Goal: Task Accomplishment & Management: Use online tool/utility

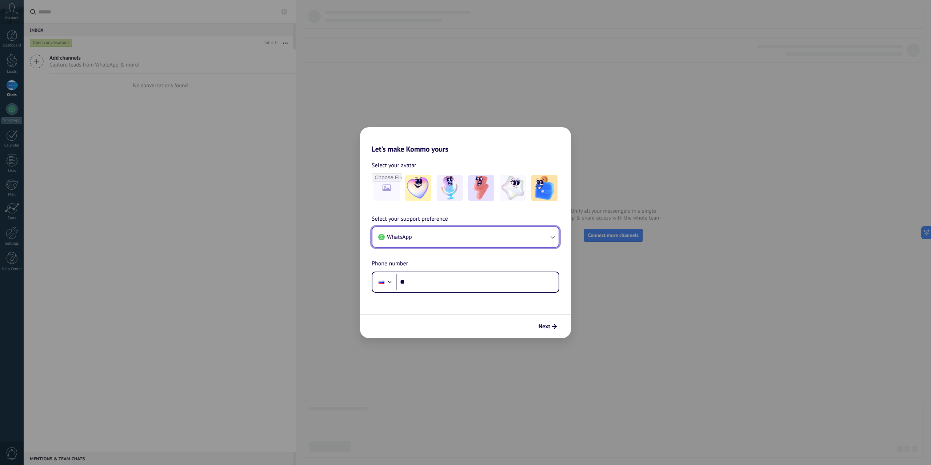
click at [495, 236] on button "WhatsApp" at bounding box center [465, 237] width 186 height 20
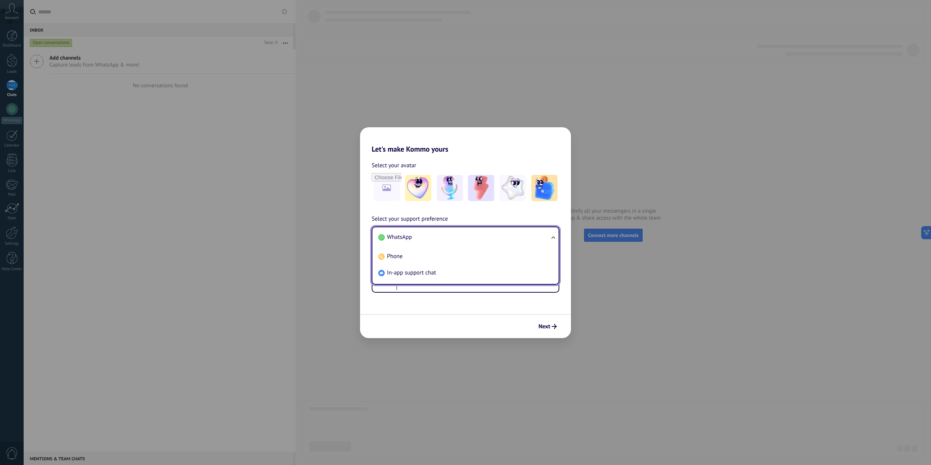
click at [433, 258] on li "Phone" at bounding box center [463, 256] width 177 height 16
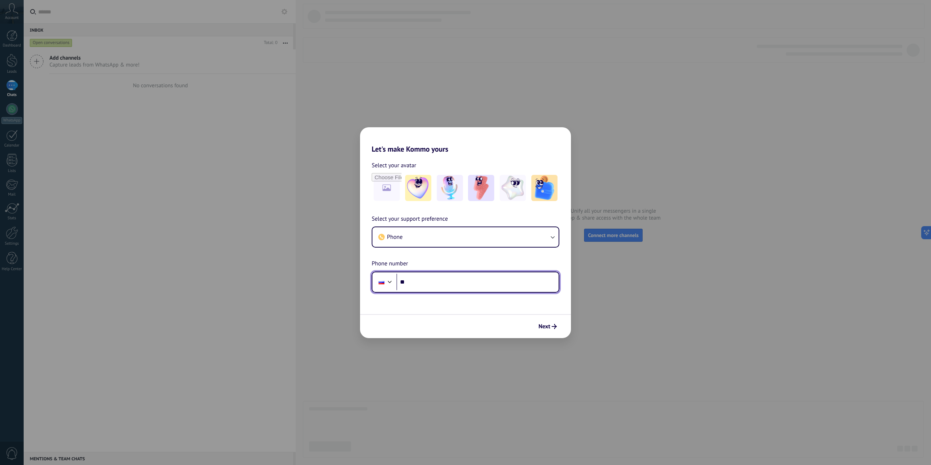
click at [437, 284] on input "**" at bounding box center [477, 282] width 162 height 17
click at [602, 316] on div "Let's make Kommo yours Select your avatar Select your support preference Phone …" at bounding box center [465, 232] width 931 height 465
click at [468, 291] on div "Phone **" at bounding box center [466, 282] width 188 height 21
click at [475, 279] on input "**" at bounding box center [477, 282] width 162 height 17
type input "**********"
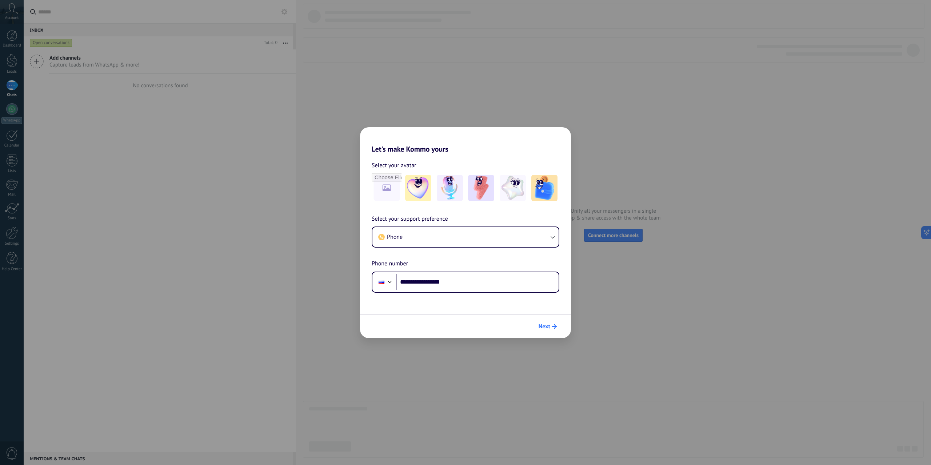
click at [552, 327] on icon "submit" at bounding box center [554, 326] width 5 height 5
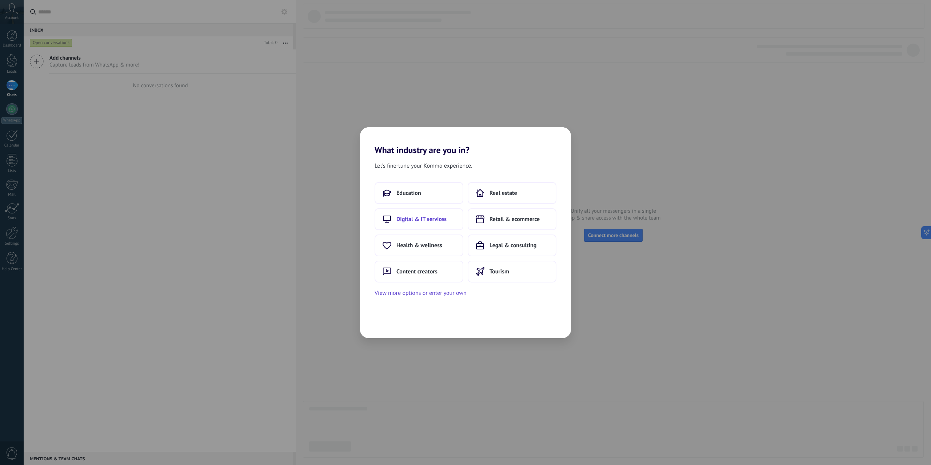
click at [431, 225] on button "Digital & IT services" at bounding box center [419, 219] width 89 height 22
click at [388, 327] on span "Back" at bounding box center [387, 326] width 12 height 5
click at [509, 195] on span "Education" at bounding box center [501, 192] width 25 height 7
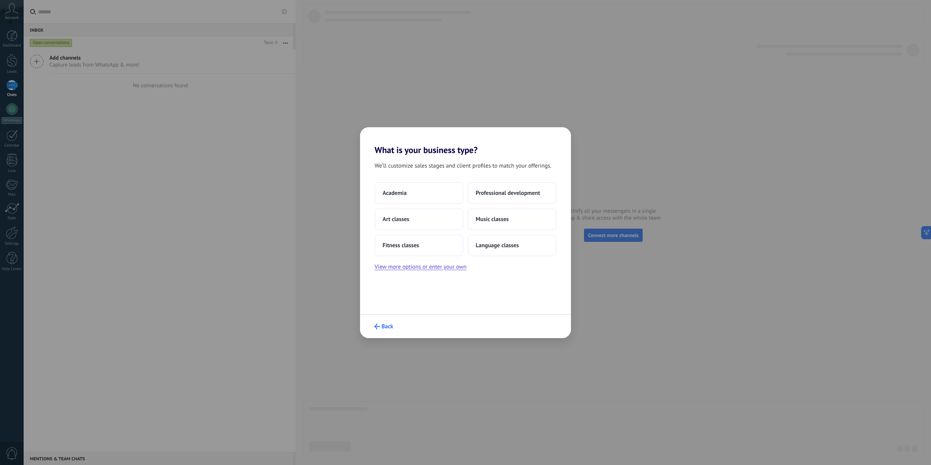
click at [382, 329] on span "Back" at bounding box center [387, 326] width 12 height 5
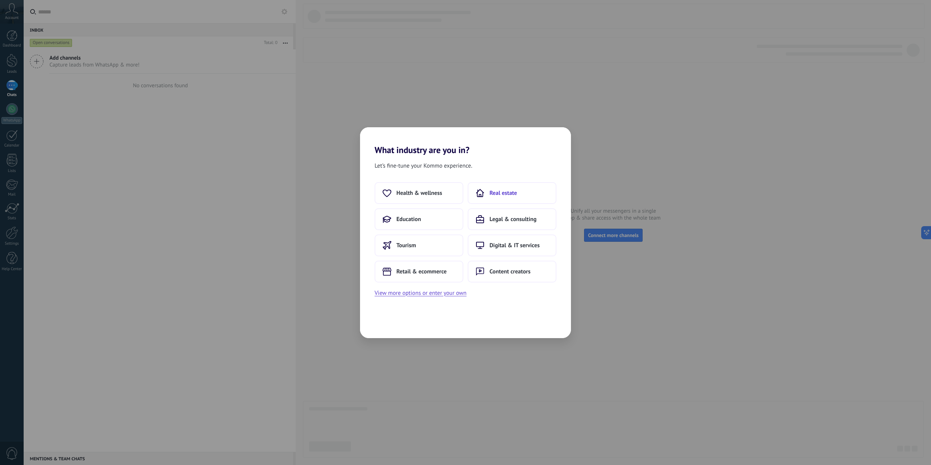
click at [509, 189] on span "Real estate" at bounding box center [503, 192] width 28 height 7
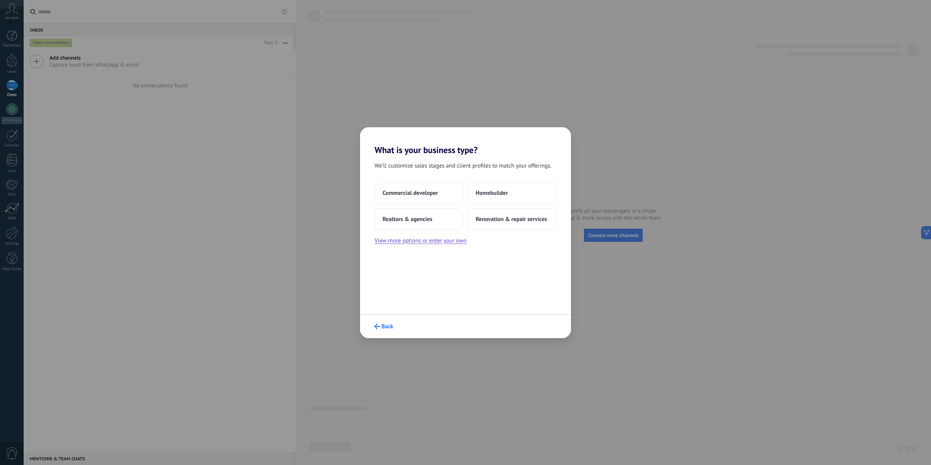
click at [376, 327] on use "submit" at bounding box center [377, 327] width 6 height 6
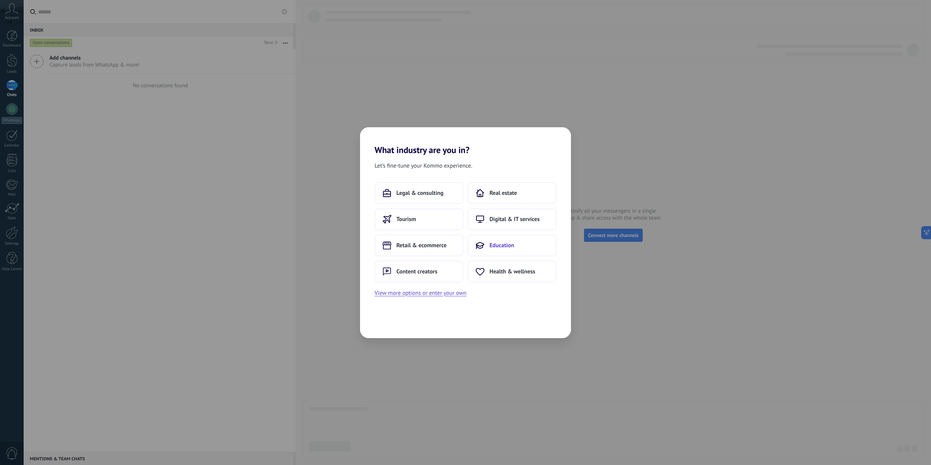
click at [498, 245] on span "Education" at bounding box center [501, 245] width 25 height 7
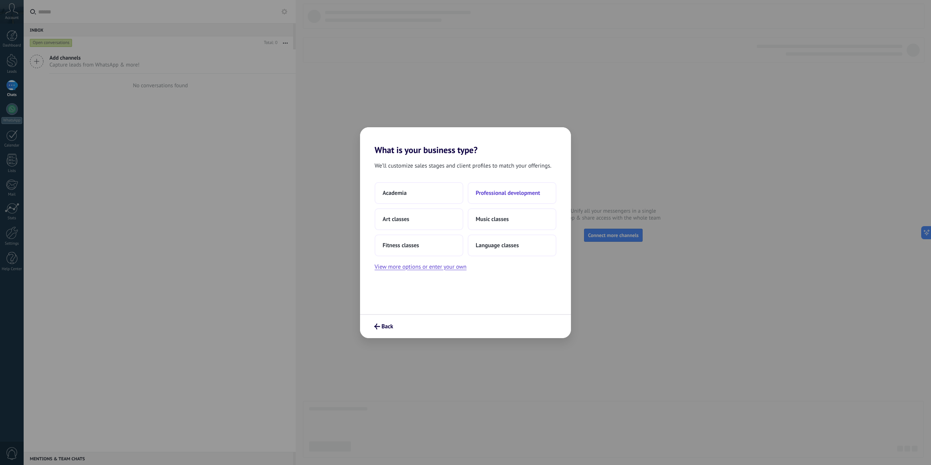
click at [522, 196] on span "Professional development" at bounding box center [508, 192] width 64 height 7
click at [436, 190] on button "Just me" at bounding box center [419, 193] width 89 height 22
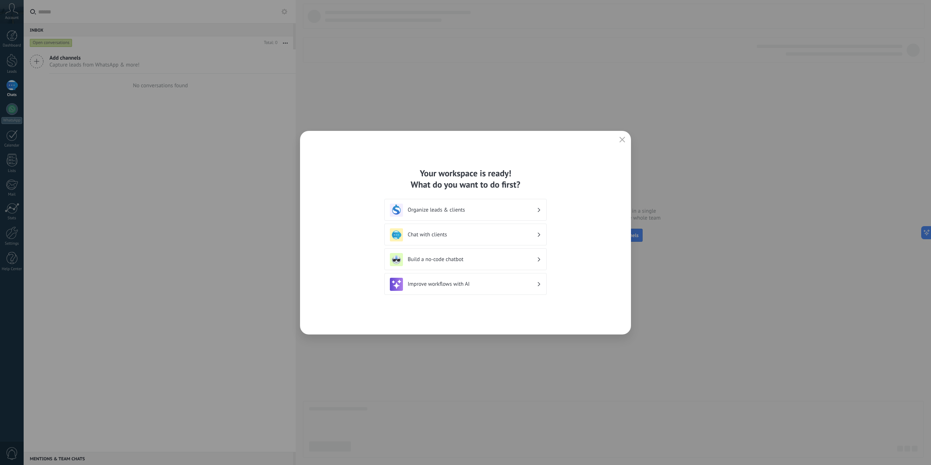
click at [625, 140] on icon "button" at bounding box center [622, 140] width 6 height 6
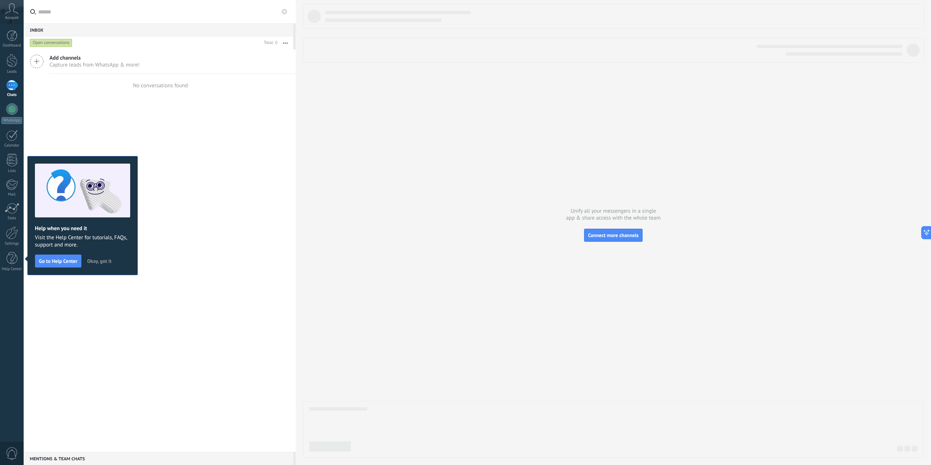
click at [40, 60] on icon at bounding box center [37, 62] width 14 height 14
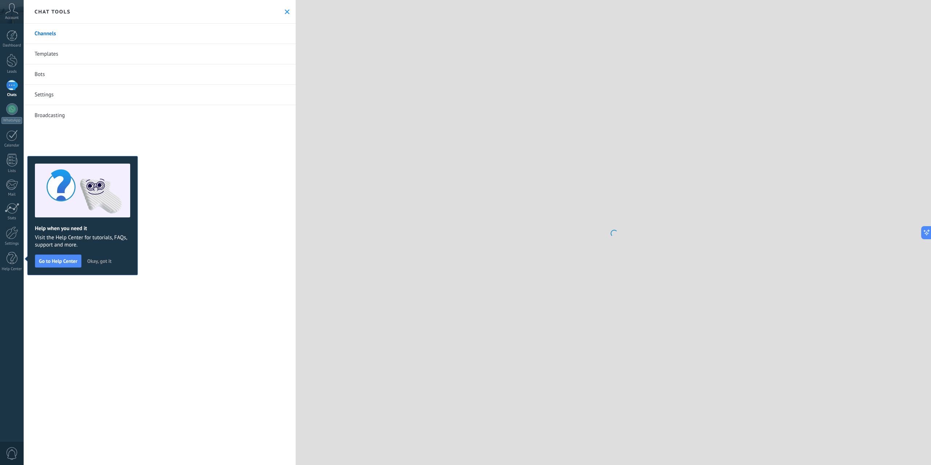
click at [96, 262] on span "Okay, got it" at bounding box center [99, 261] width 24 height 5
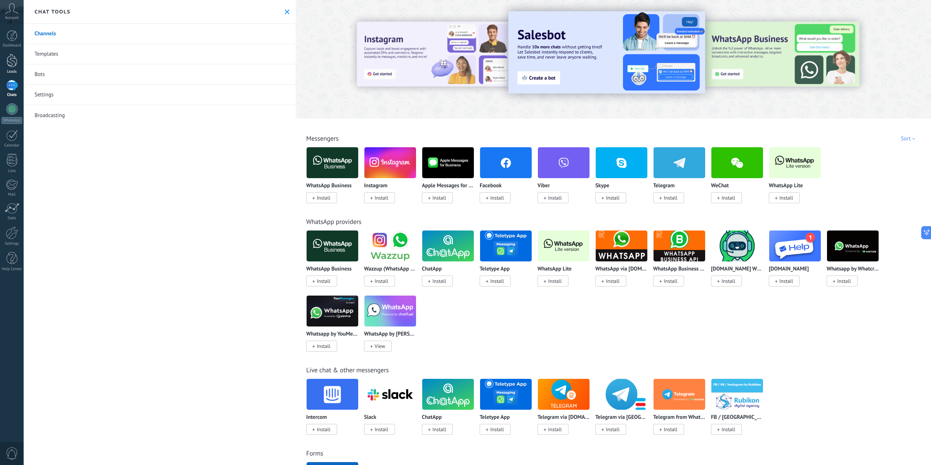
click at [15, 65] on div at bounding box center [12, 60] width 11 height 13
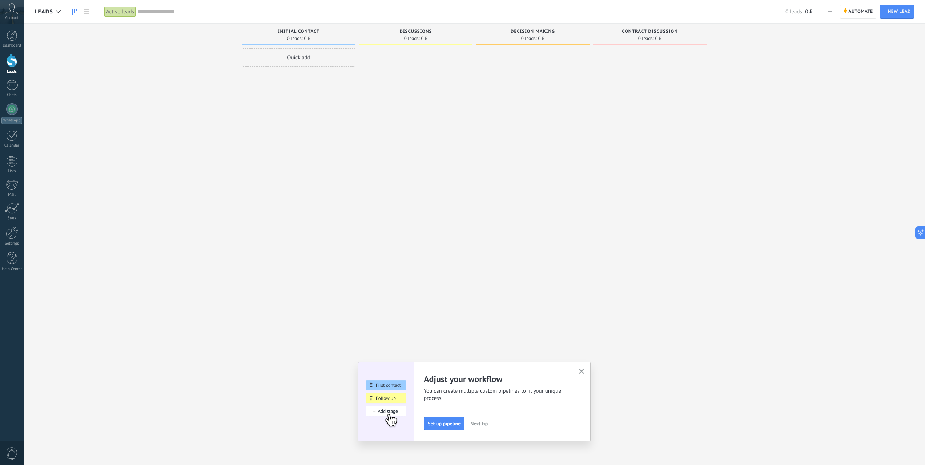
click at [14, 17] on span "Account" at bounding box center [11, 18] width 13 height 5
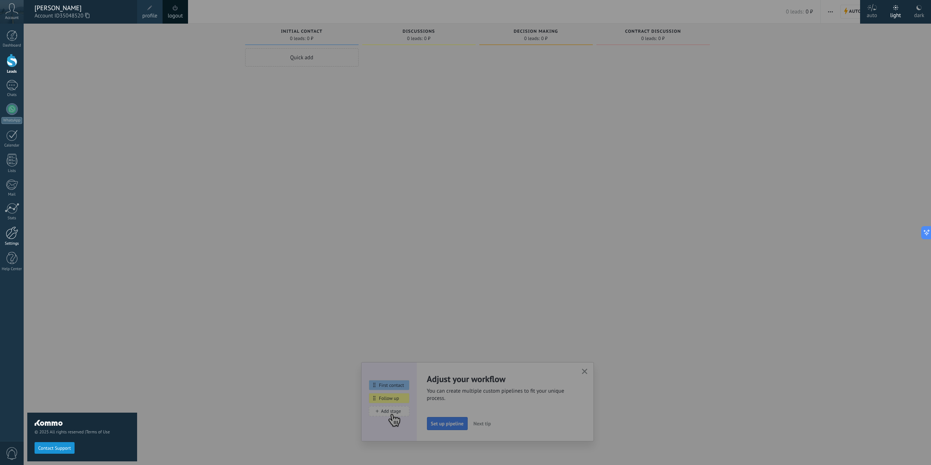
click at [12, 228] on div at bounding box center [12, 233] width 12 height 13
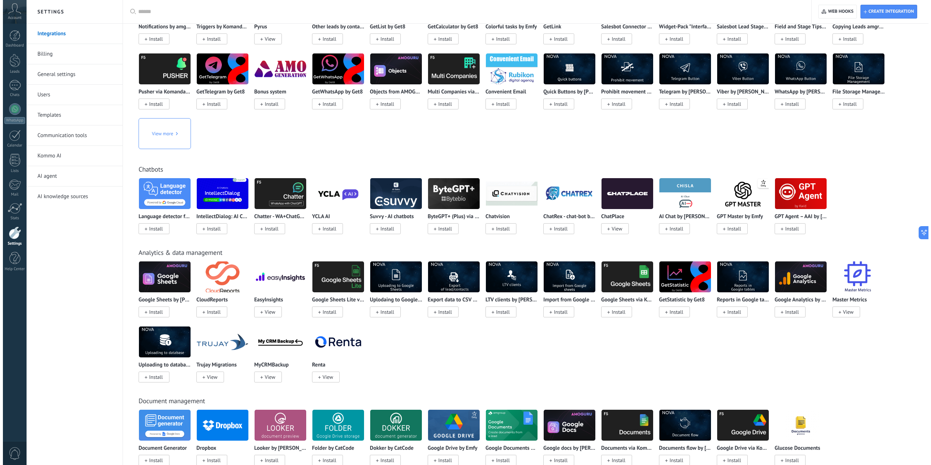
scroll to position [1418, 0]
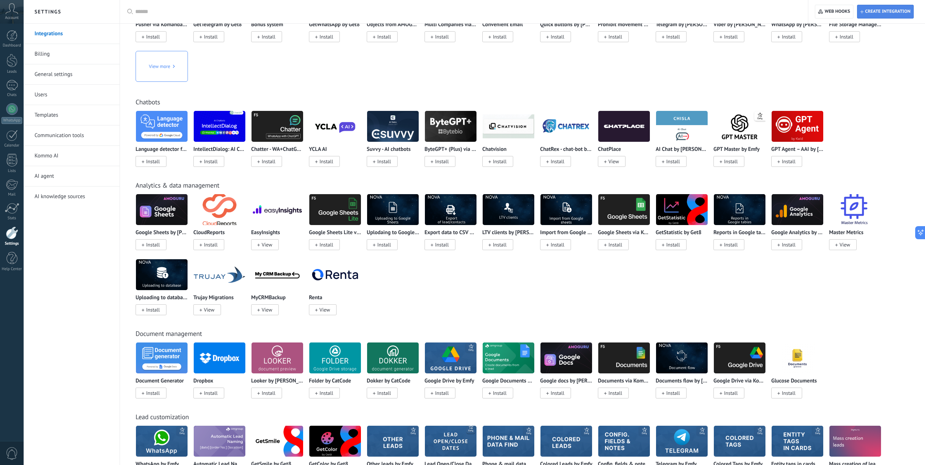
click at [893, 13] on span "Create integration" at bounding box center [887, 12] width 45 height 6
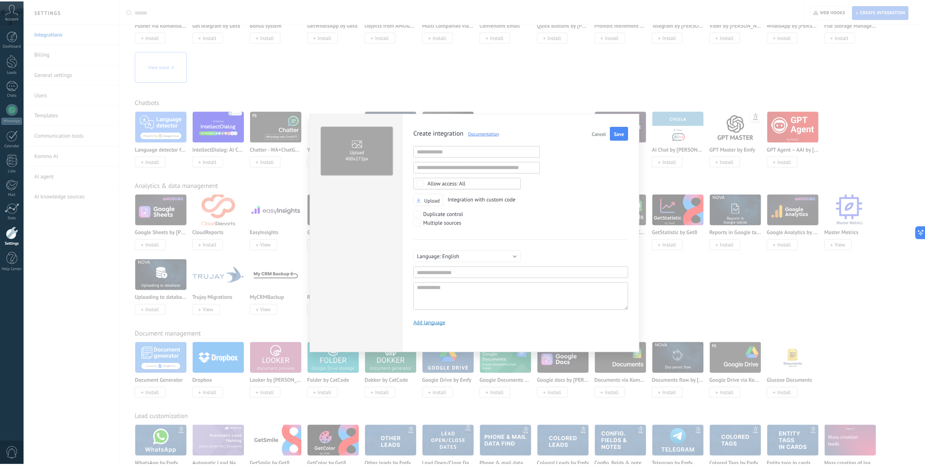
scroll to position [7, 0]
click at [492, 155] on input "text" at bounding box center [479, 151] width 127 height 12
click at [529, 199] on div "Upload Integration with custom code" at bounding box center [524, 199] width 216 height 13
click at [834, 291] on div "Upload 400х272px Create integration Documentation Cancel Save Invalid URL Inval…" at bounding box center [477, 232] width 907 height 465
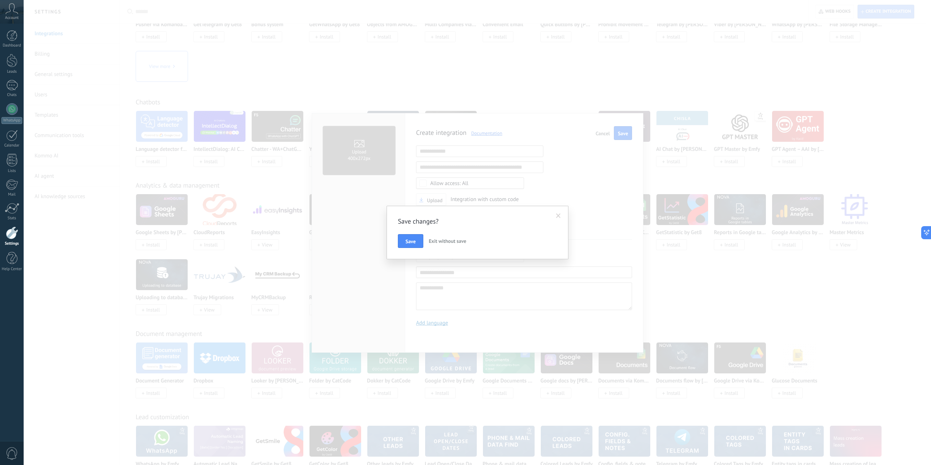
click at [440, 241] on span "Exit without save" at bounding box center [447, 241] width 37 height 7
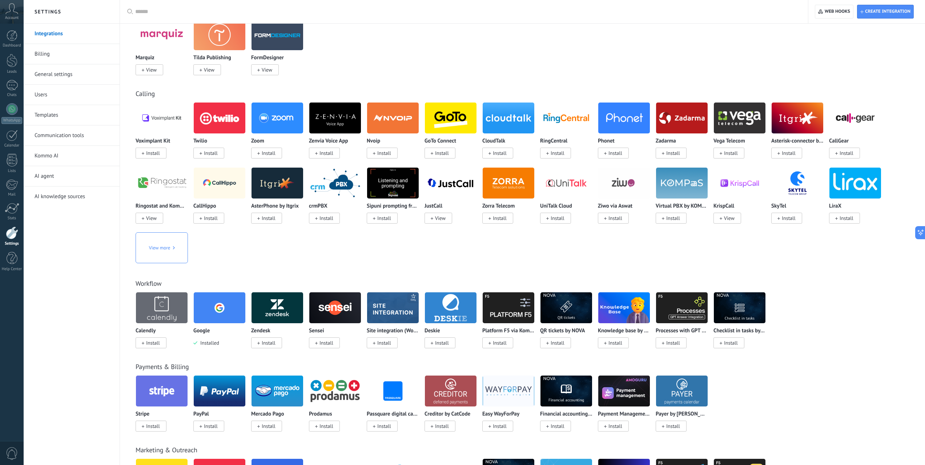
scroll to position [618, 0]
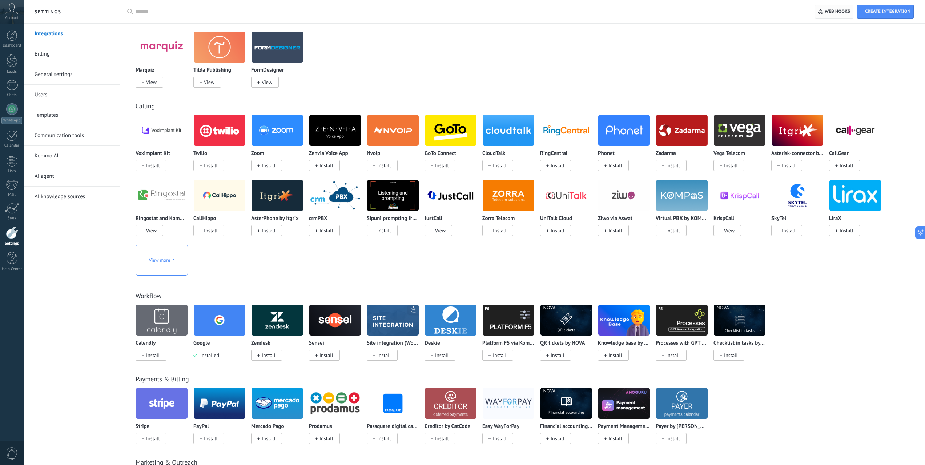
click at [837, 13] on span "Web hooks 0" at bounding box center [837, 12] width 25 height 6
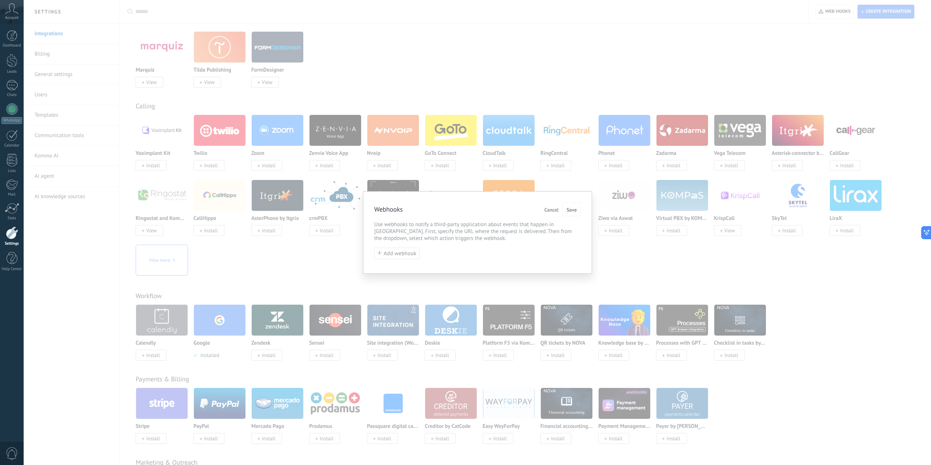
click at [650, 280] on div "Webhooks Cancel Save Use webhooks to notify a third-party application about eve…" at bounding box center [477, 232] width 907 height 465
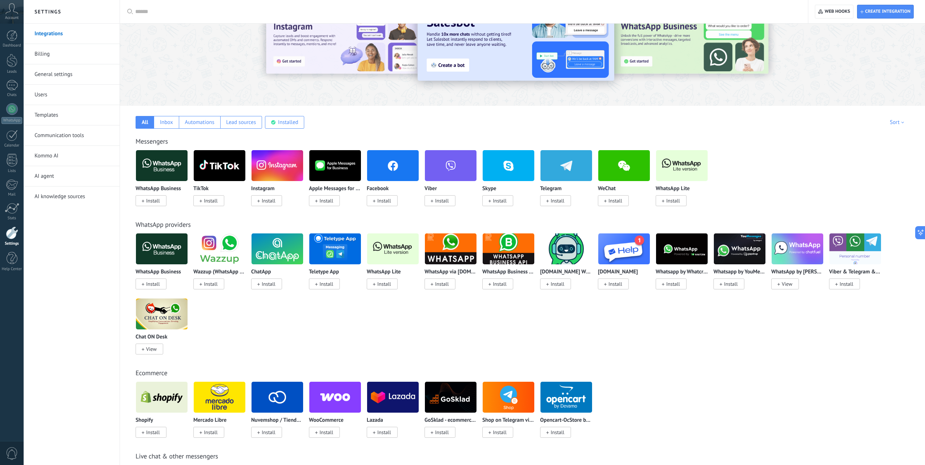
scroll to position [0, 0]
